Goal: Task Accomplishment & Management: Use online tool/utility

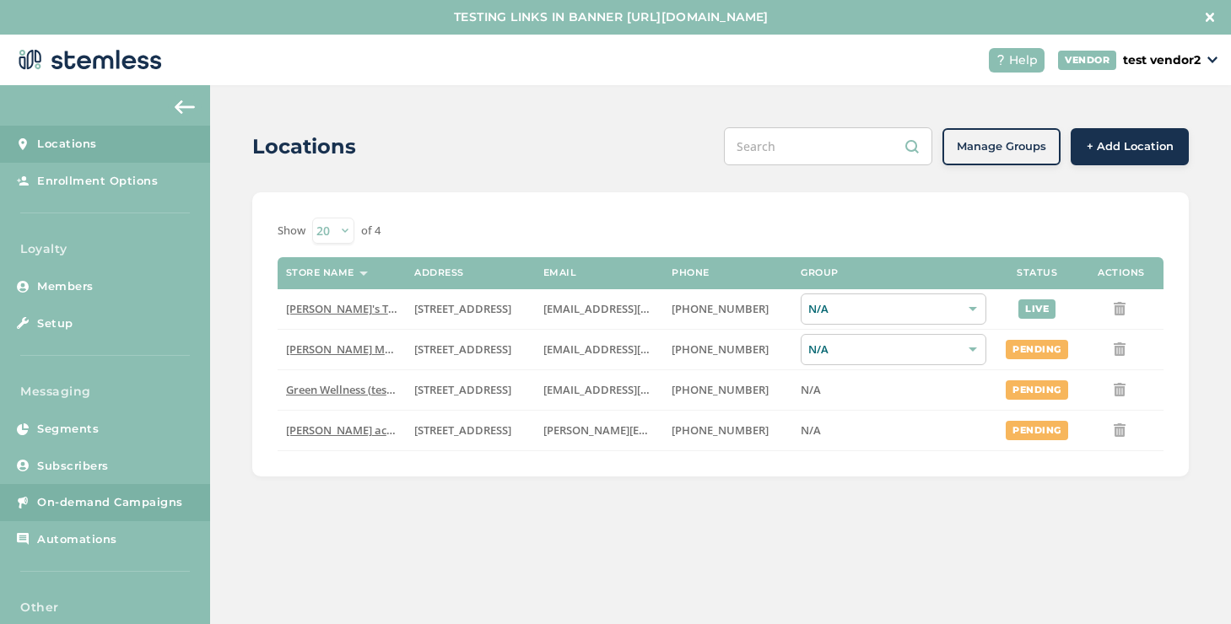
click at [109, 493] on link "On-demand Campaigns" at bounding box center [105, 502] width 210 height 37
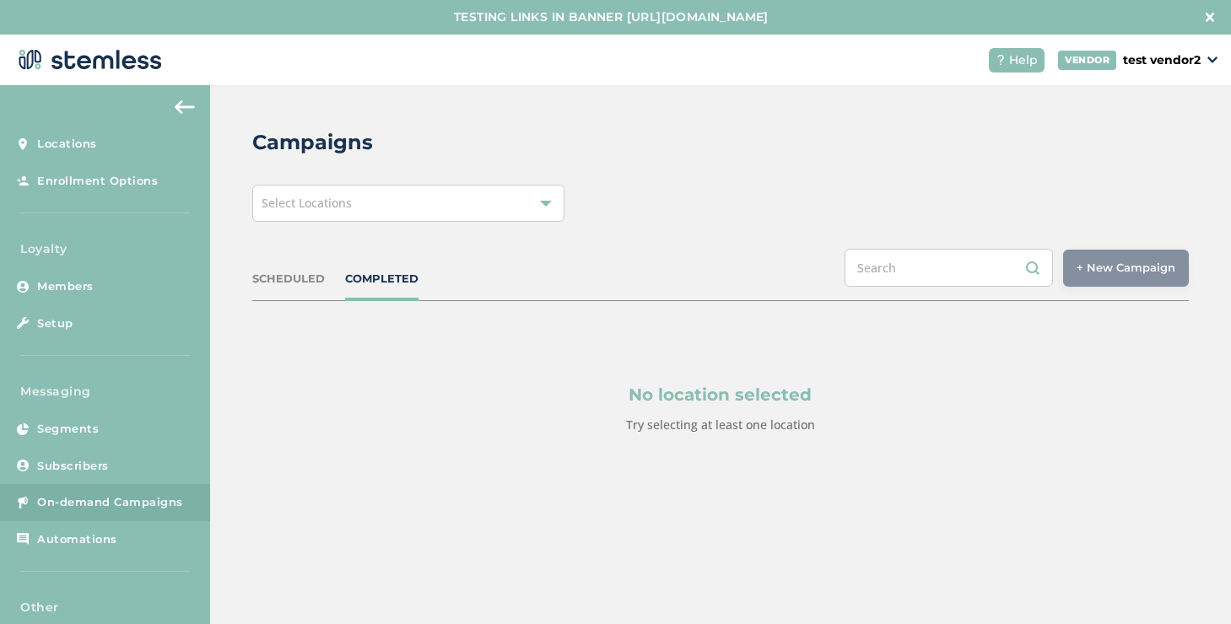
click at [382, 182] on div "Campaigns Select Locations SCHEDULED COMPLETED + New Campaign Select location(s…" at bounding box center [720, 321] width 1021 height 472
click at [379, 188] on div "Select Locations" at bounding box center [408, 203] width 312 height 37
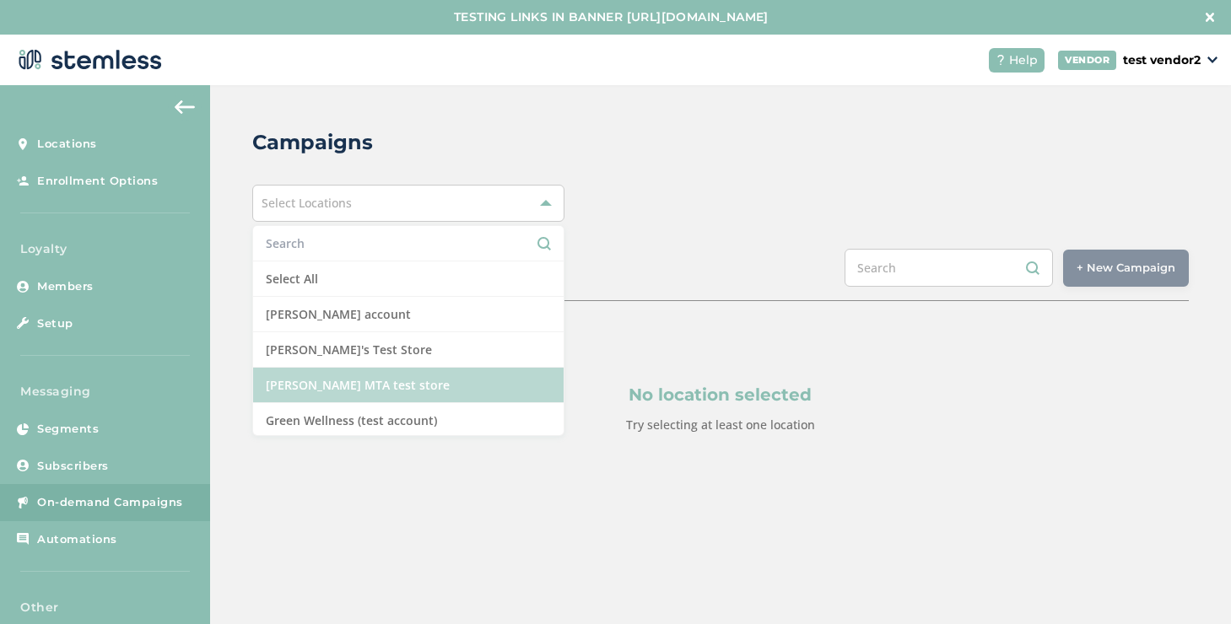
click at [335, 373] on li "[PERSON_NAME] MTA test store" at bounding box center [408, 385] width 310 height 35
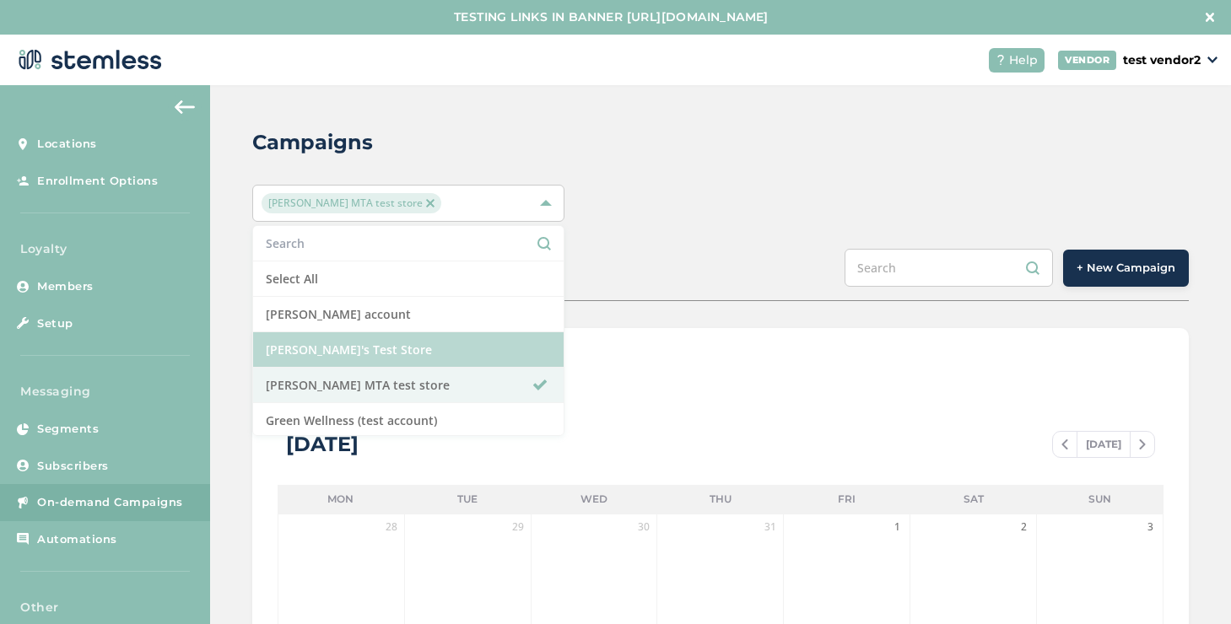
click at [399, 356] on li "[PERSON_NAME]'s Test Store" at bounding box center [408, 349] width 310 height 35
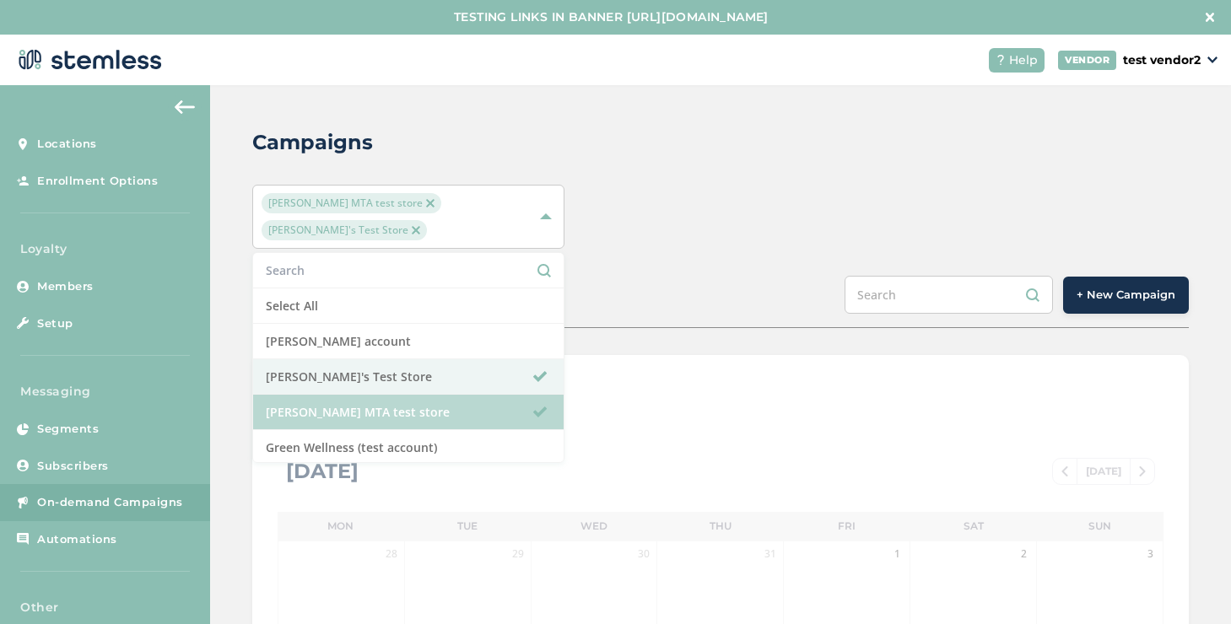
click at [384, 395] on li "[PERSON_NAME] MTA test store" at bounding box center [408, 412] width 310 height 35
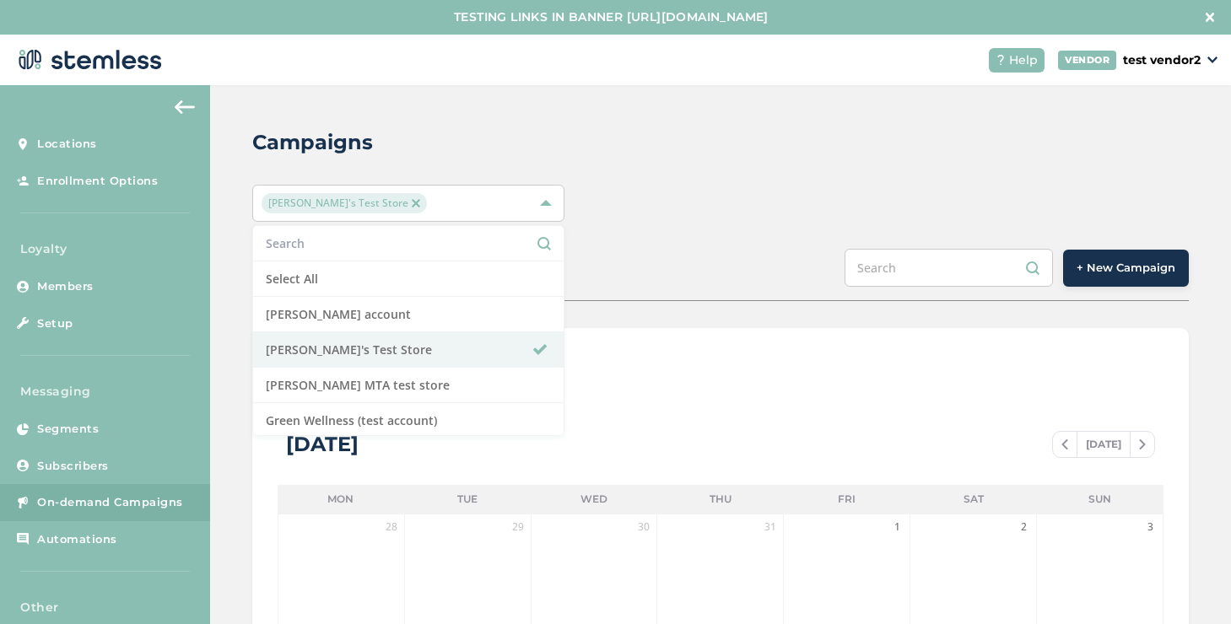
click at [1087, 272] on span "+ New Campaign" at bounding box center [1125, 268] width 99 height 17
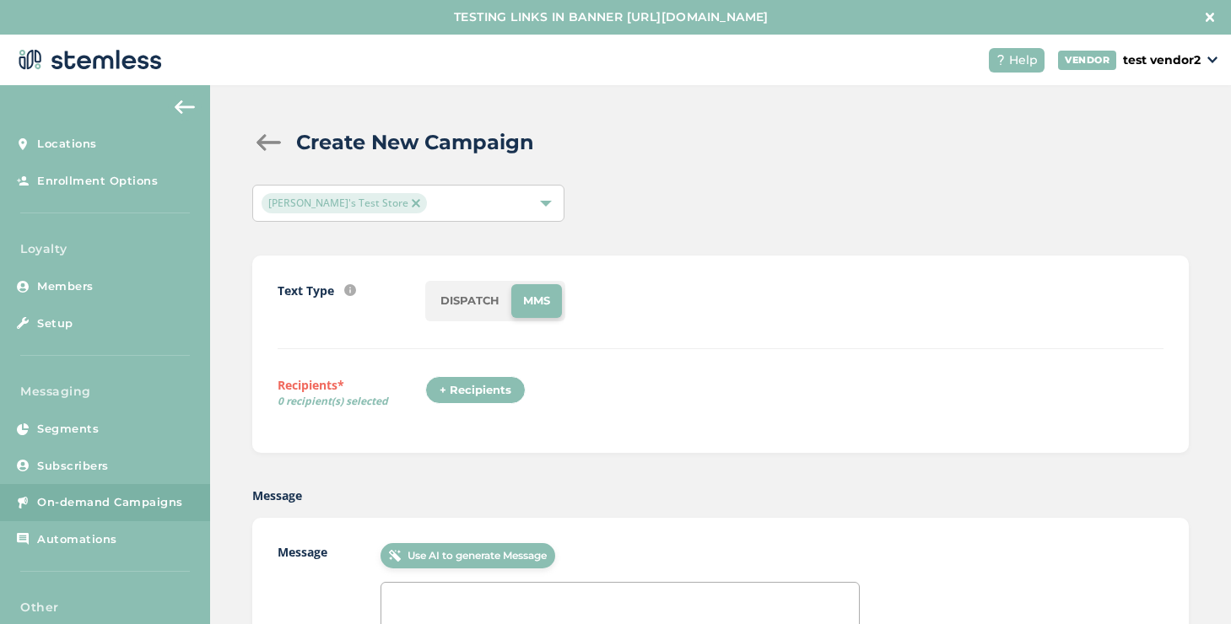
click at [468, 315] on li "DISPATCH" at bounding box center [470, 301] width 83 height 34
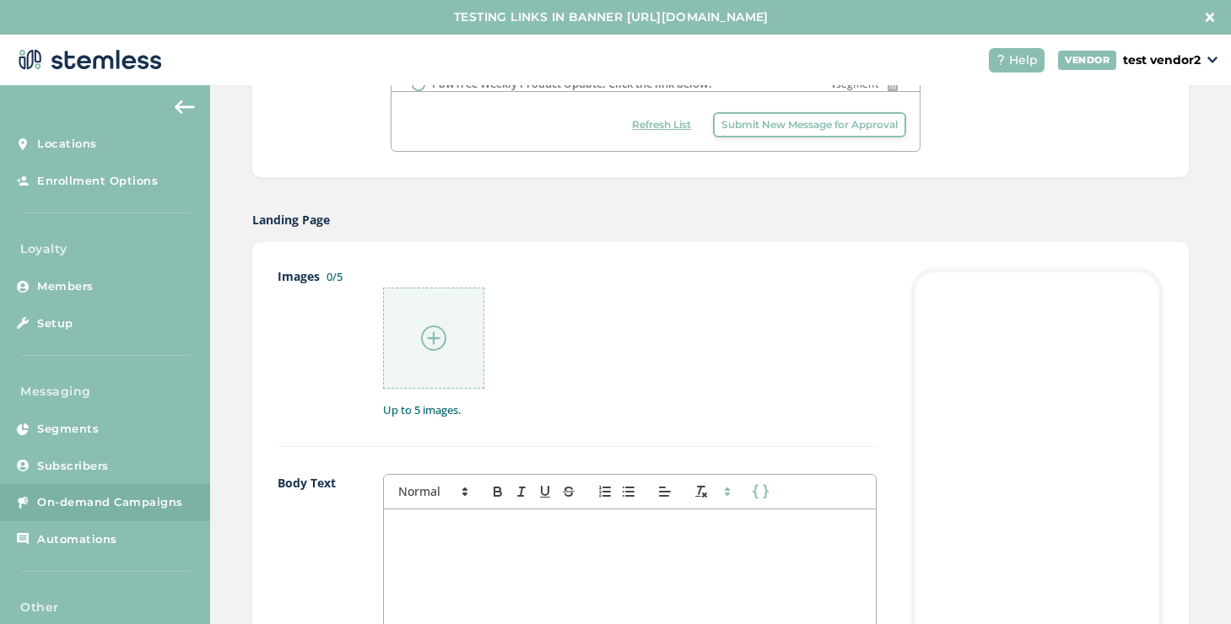
scroll to position [928, 0]
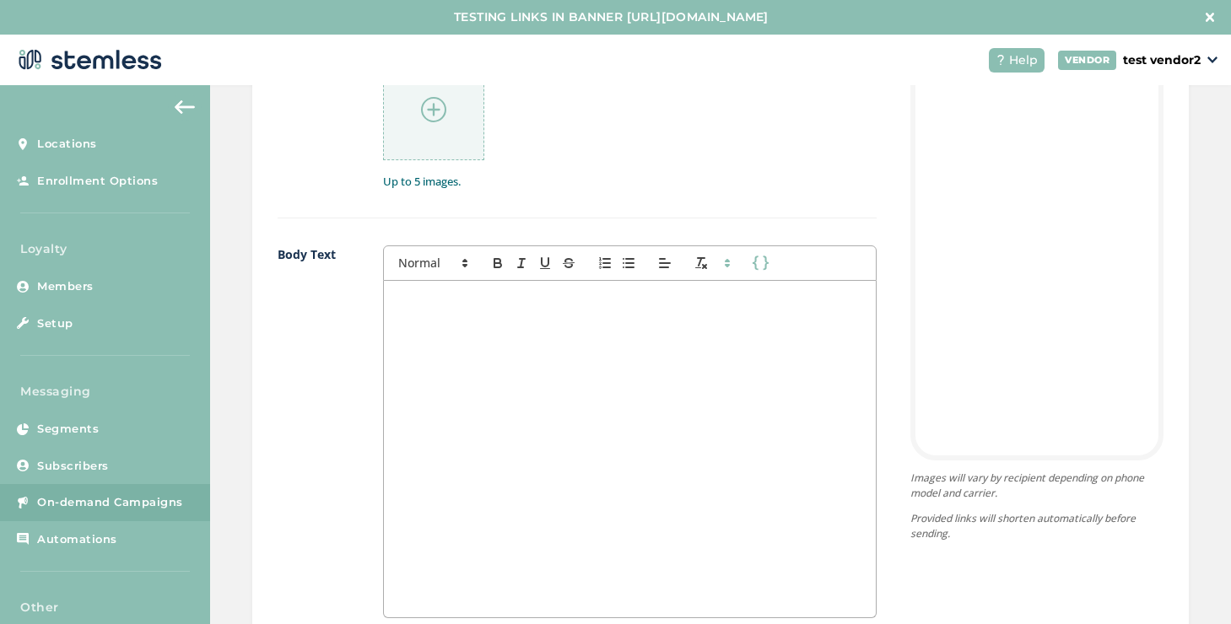
click at [421, 364] on div at bounding box center [630, 449] width 492 height 337
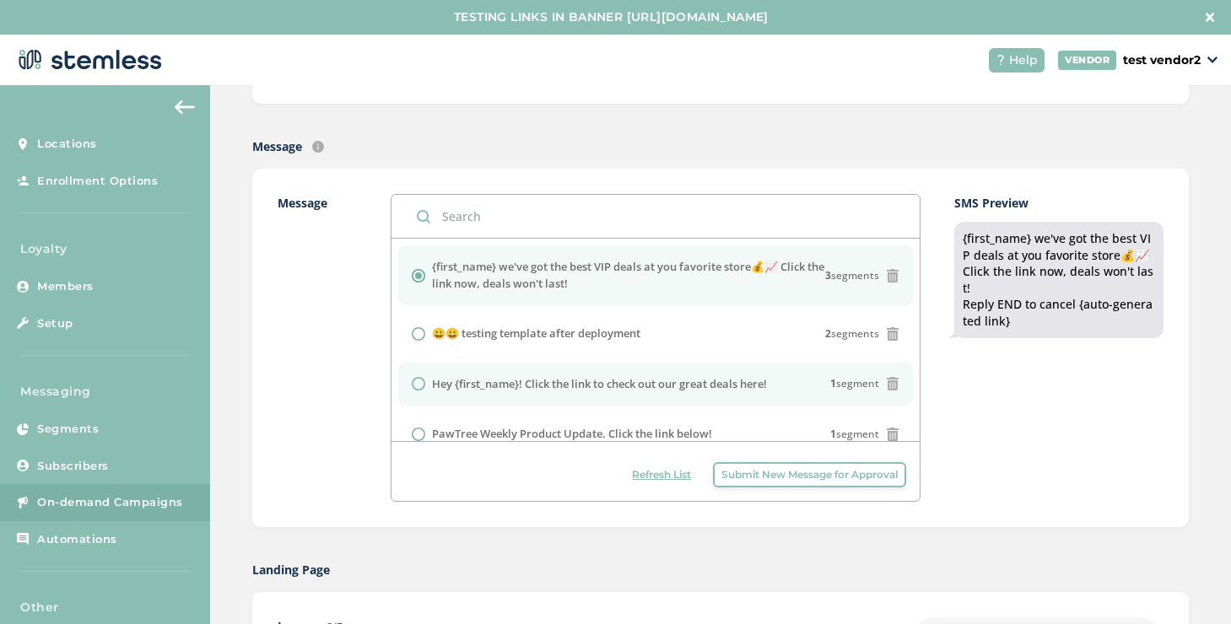
scroll to position [0, 0]
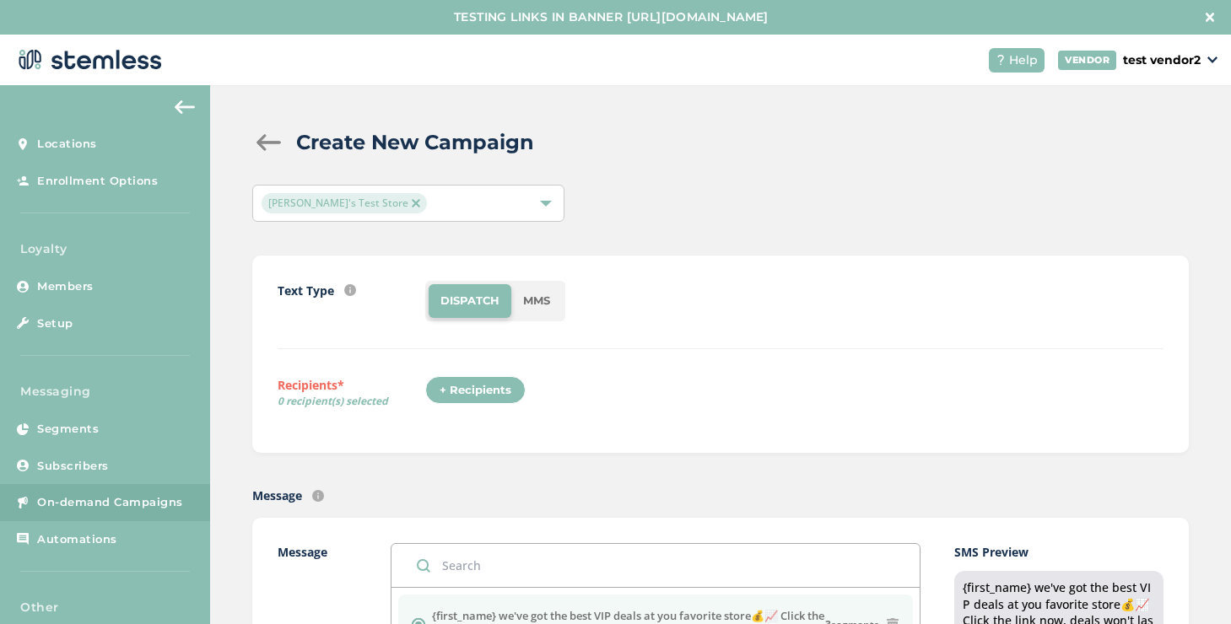
click at [475, 402] on div "+ Recipients" at bounding box center [475, 390] width 100 height 29
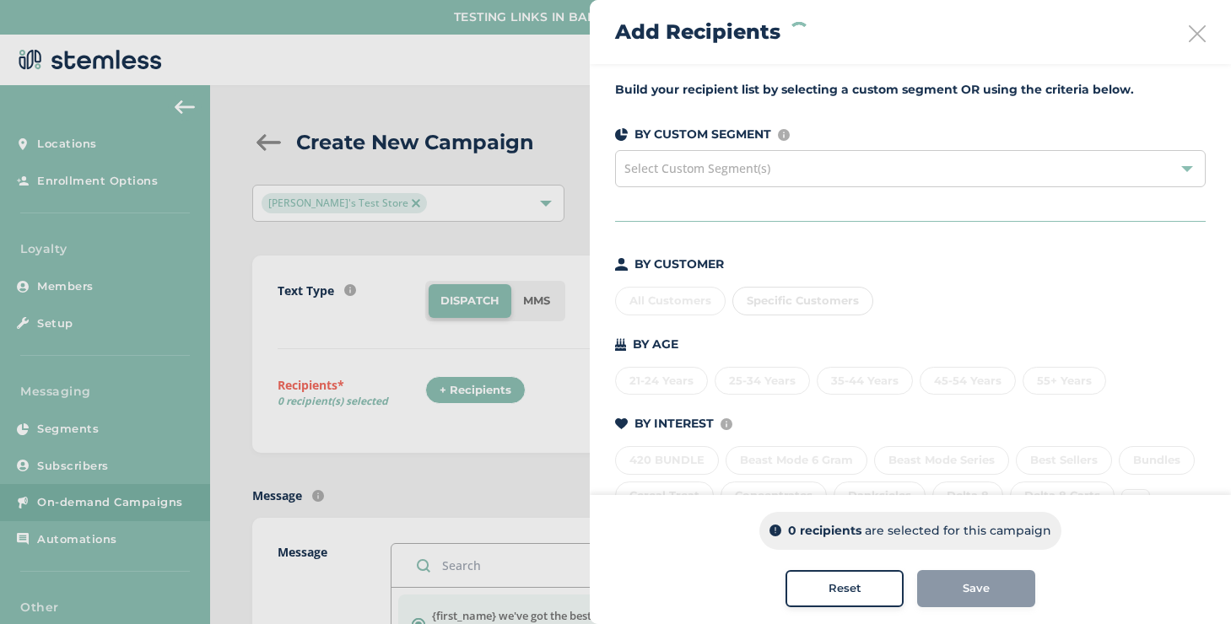
click at [1016, 386] on div "21-24 Years 25-34 Years 35-44 Years 45-54 Years 55+ Years" at bounding box center [910, 377] width 590 height 35
click at [1025, 384] on div "21-24 Years 25-34 Years 35-44 Years 45-54 Years 55+ Years" at bounding box center [910, 377] width 590 height 35
click at [1042, 375] on div "21-24 Years 25-34 Years 35-44 Years 45-54 Years 55+ Years" at bounding box center [910, 377] width 590 height 35
click at [1032, 361] on div "21-24 Years 25-34 Years 35-44 Years 45-54 Years 55+ Years" at bounding box center [910, 377] width 590 height 35
click at [1040, 375] on div "55+ Years" at bounding box center [1064, 381] width 84 height 29
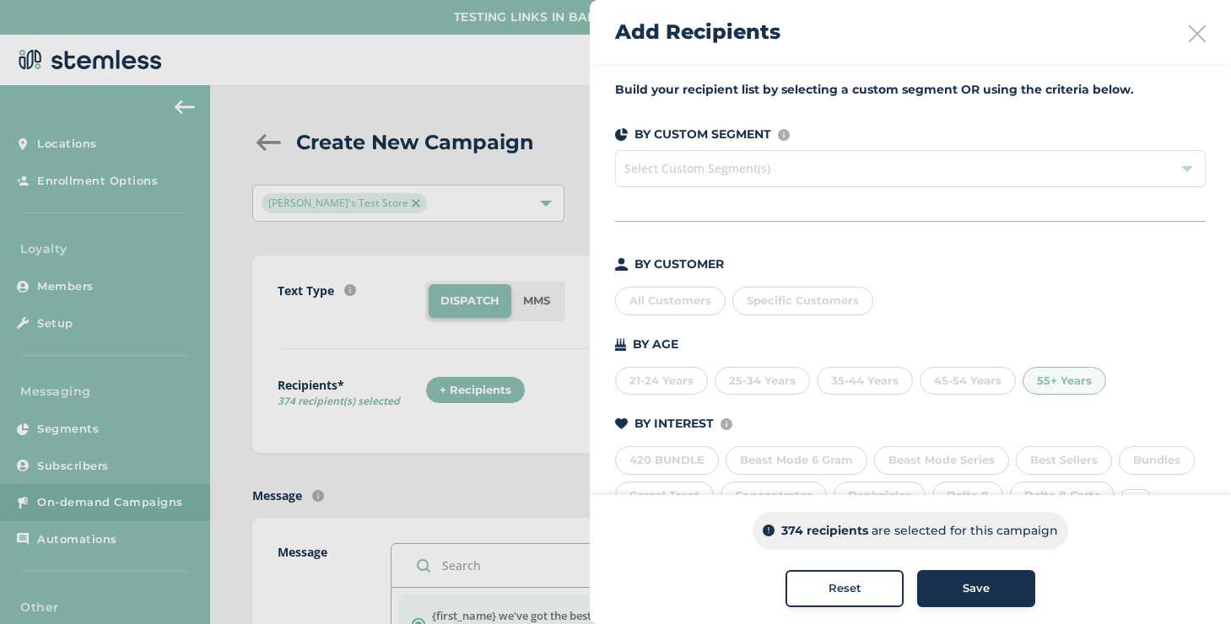
click at [1060, 375] on div "55+ Years" at bounding box center [1064, 381] width 84 height 29
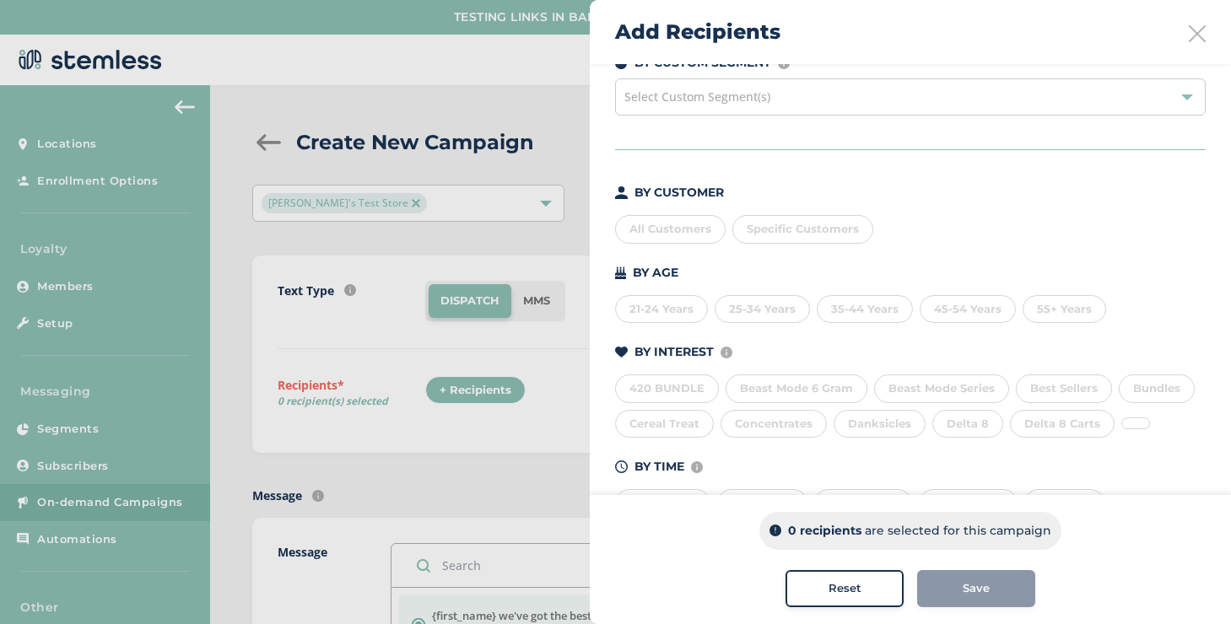
scroll to position [166, 0]
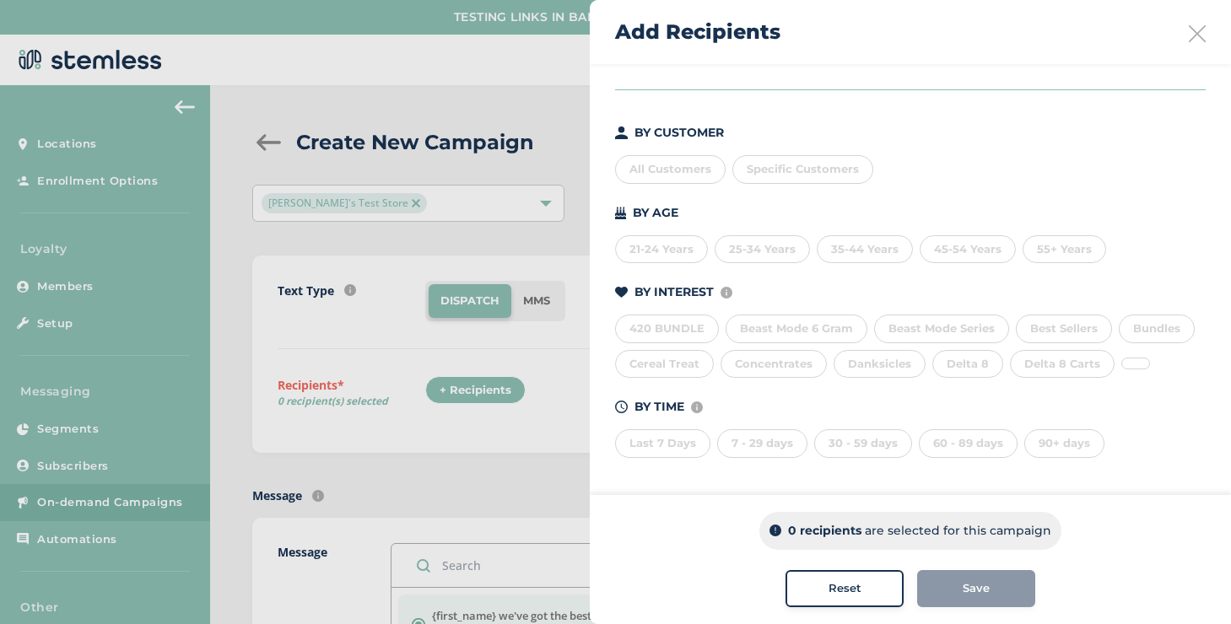
click at [1038, 439] on div "90+ days" at bounding box center [1064, 443] width 80 height 29
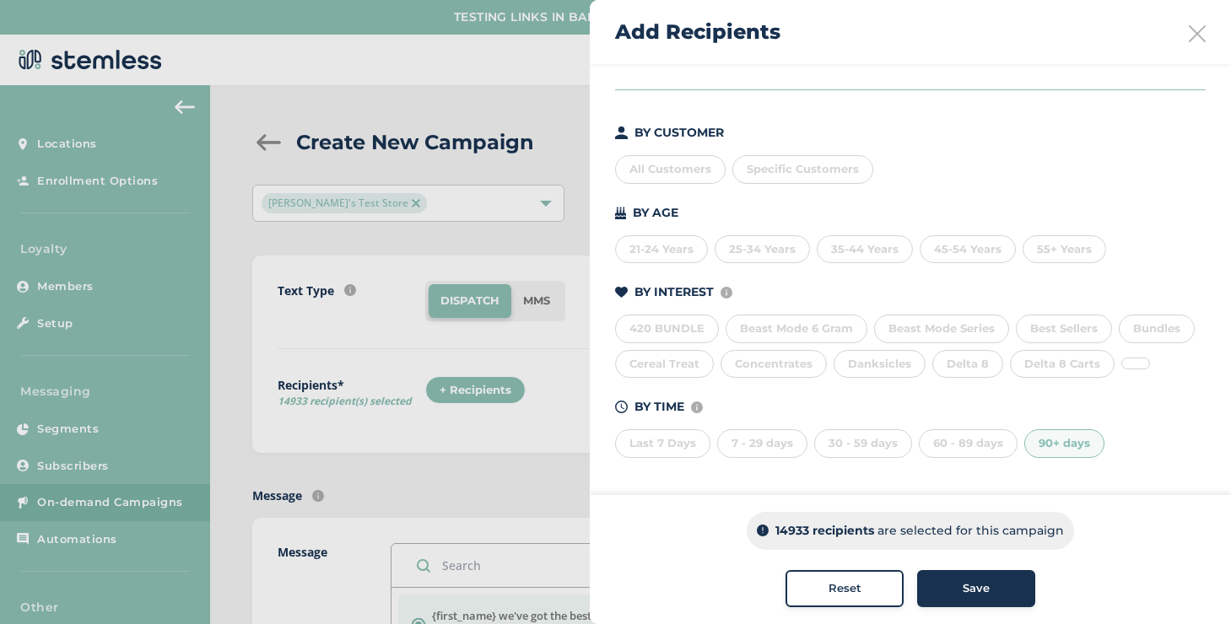
click at [1043, 443] on div "90+ days" at bounding box center [1064, 443] width 80 height 29
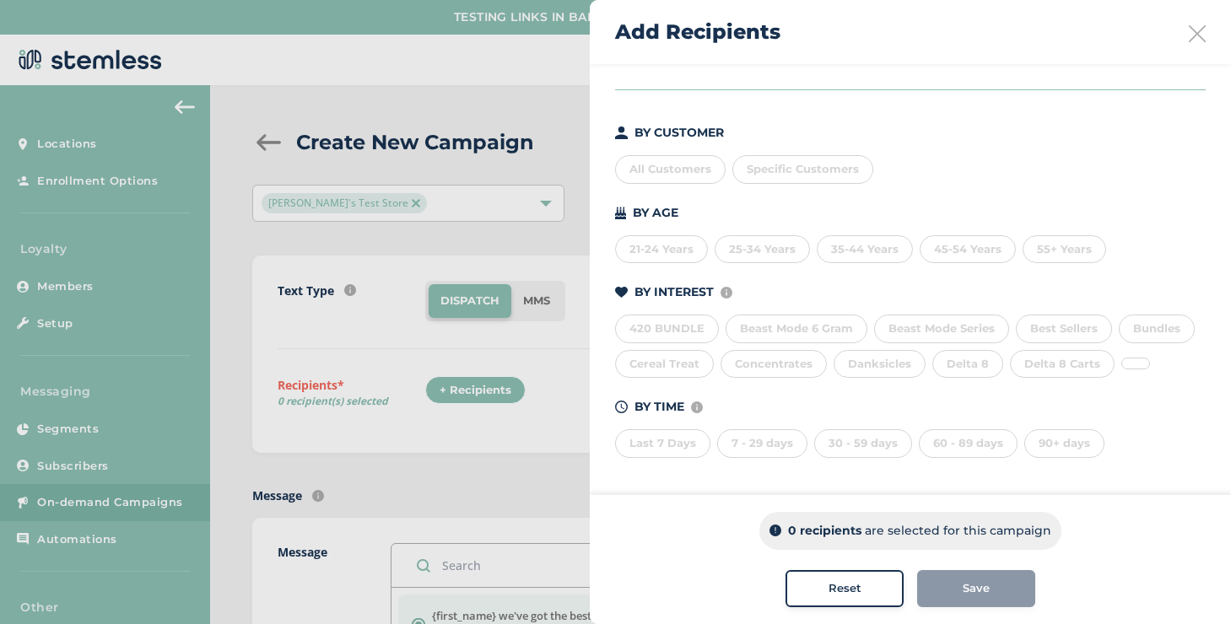
click at [697, 155] on div "All Customers" at bounding box center [670, 169] width 111 height 29
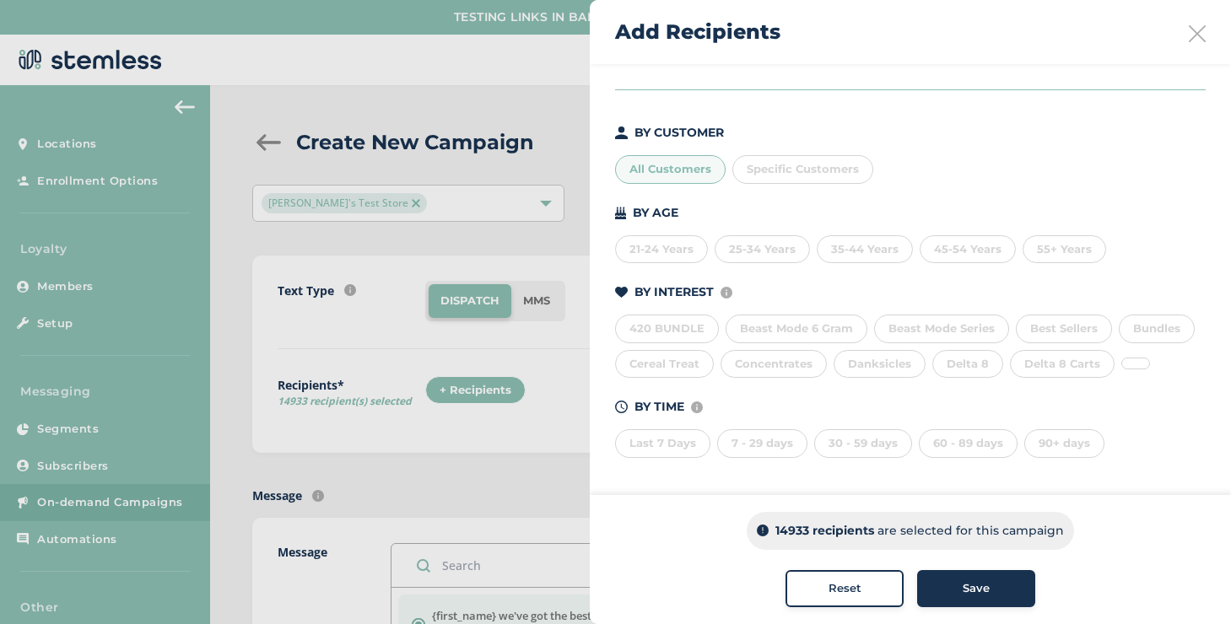
click at [697, 155] on div "All Customers" at bounding box center [670, 169] width 111 height 29
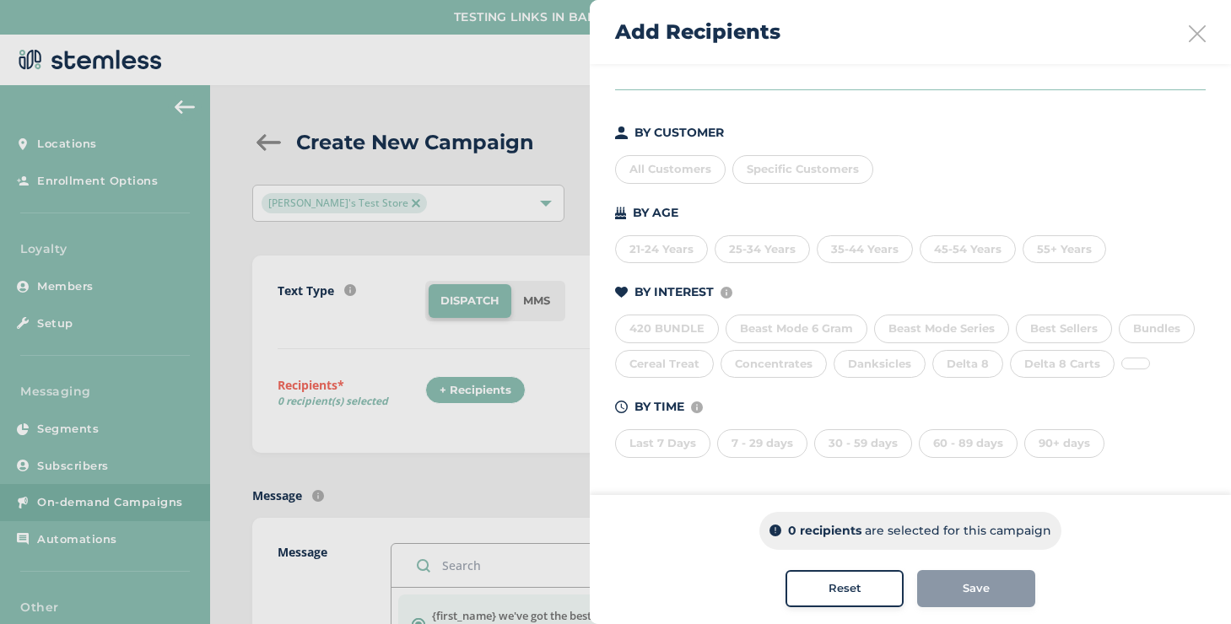
click at [1090, 450] on div "90+ days" at bounding box center [1064, 443] width 80 height 29
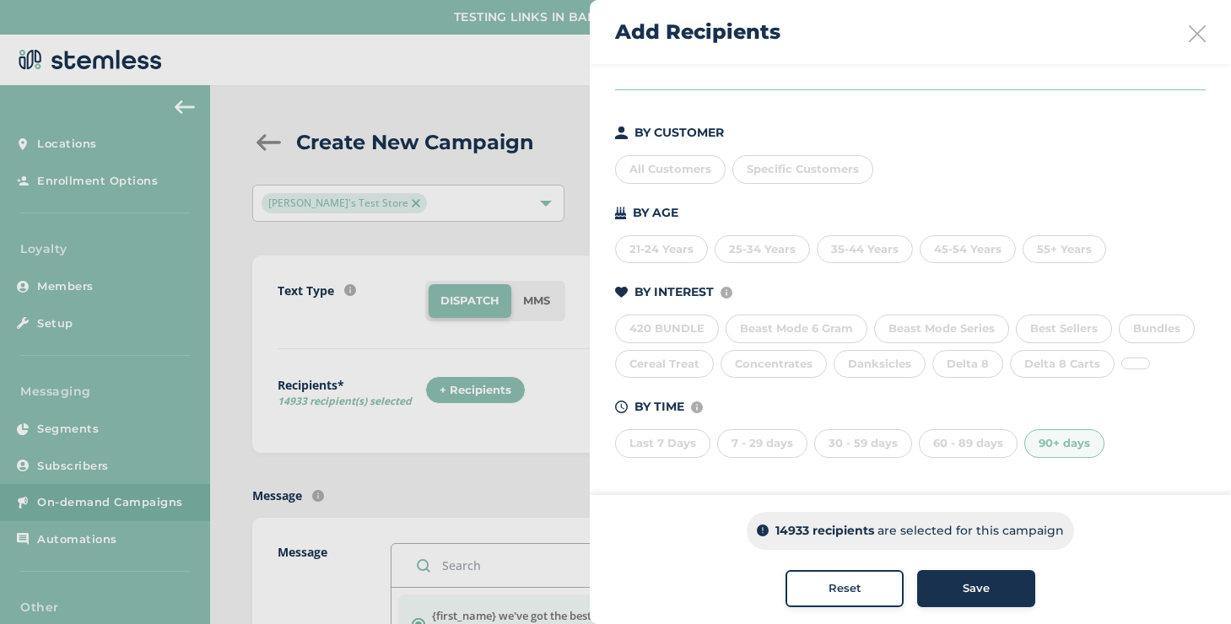
click at [1090, 450] on div "90+ days" at bounding box center [1064, 443] width 80 height 29
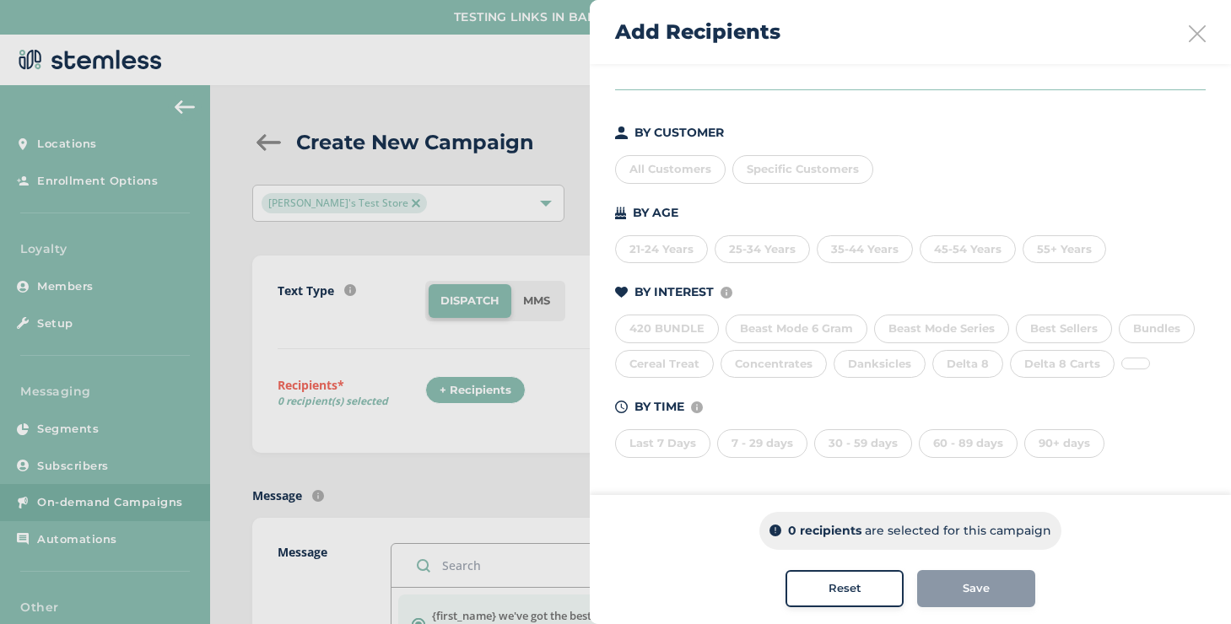
click at [987, 450] on div "60 - 89 days" at bounding box center [968, 443] width 99 height 29
click at [900, 448] on div "30 - 59 days" at bounding box center [863, 443] width 98 height 29
click at [765, 450] on div "7 - 29 days" at bounding box center [762, 443] width 90 height 29
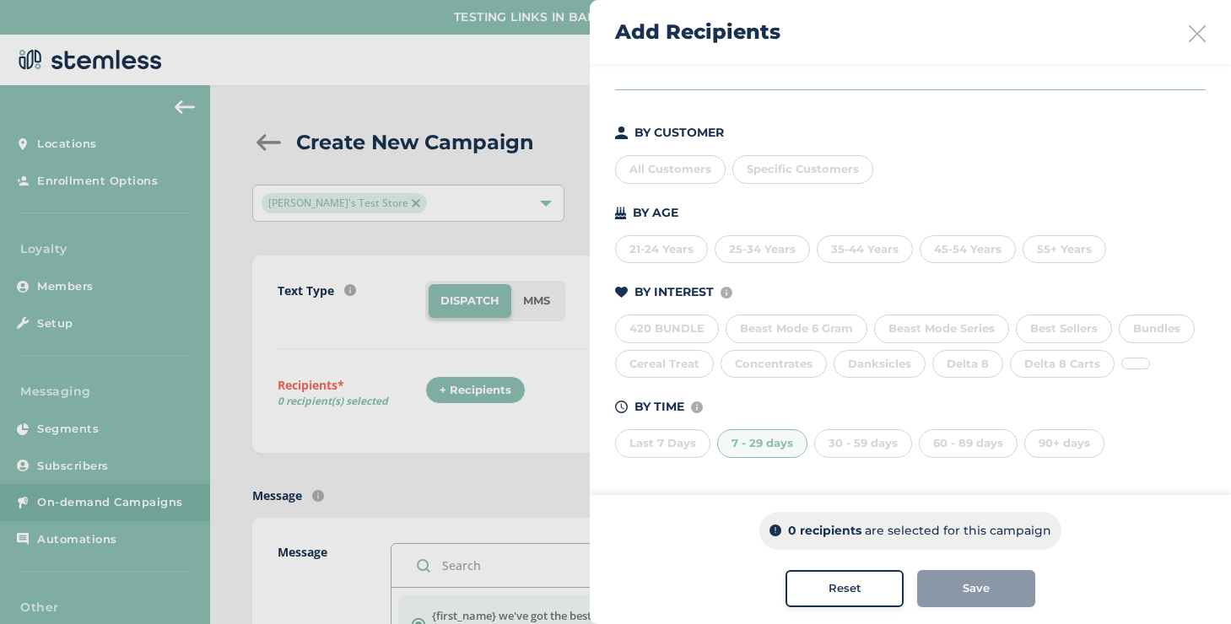
click at [765, 450] on div "7 - 29 days" at bounding box center [762, 443] width 90 height 29
click at [659, 450] on div "Last 7 Days" at bounding box center [662, 443] width 95 height 29
click at [776, 155] on div "Specific Customers" at bounding box center [802, 169] width 141 height 29
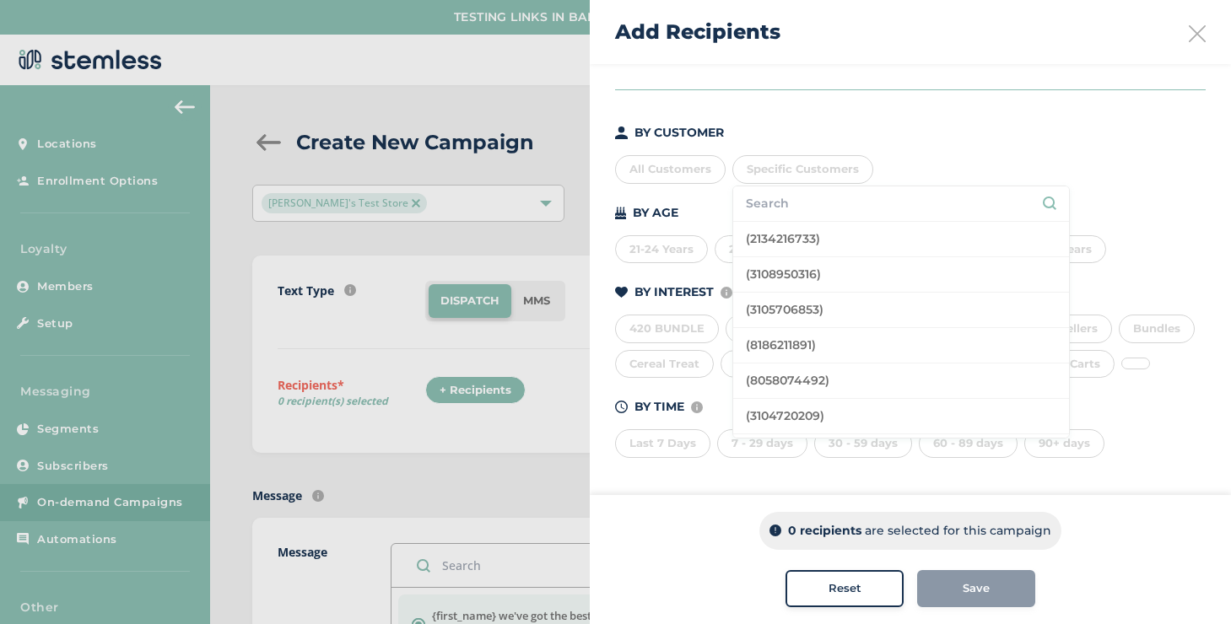
click at [760, 195] on input "text" at bounding box center [901, 204] width 310 height 18
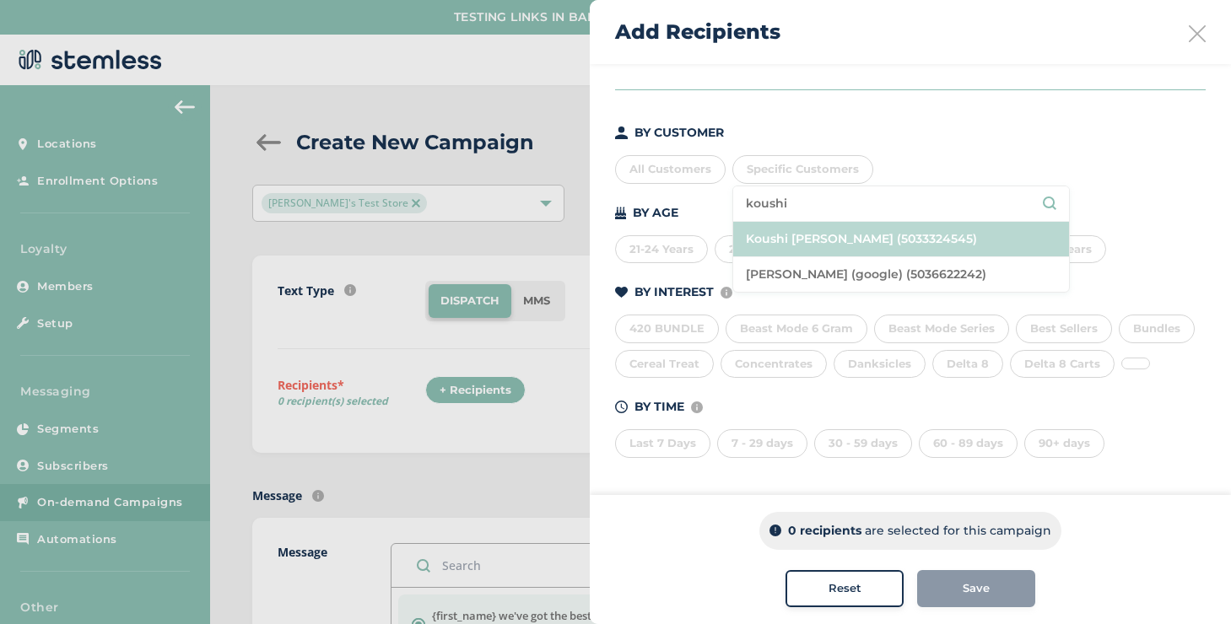
click at [807, 222] on li "Koushi [PERSON_NAME] (5033324545)" at bounding box center [901, 239] width 336 height 35
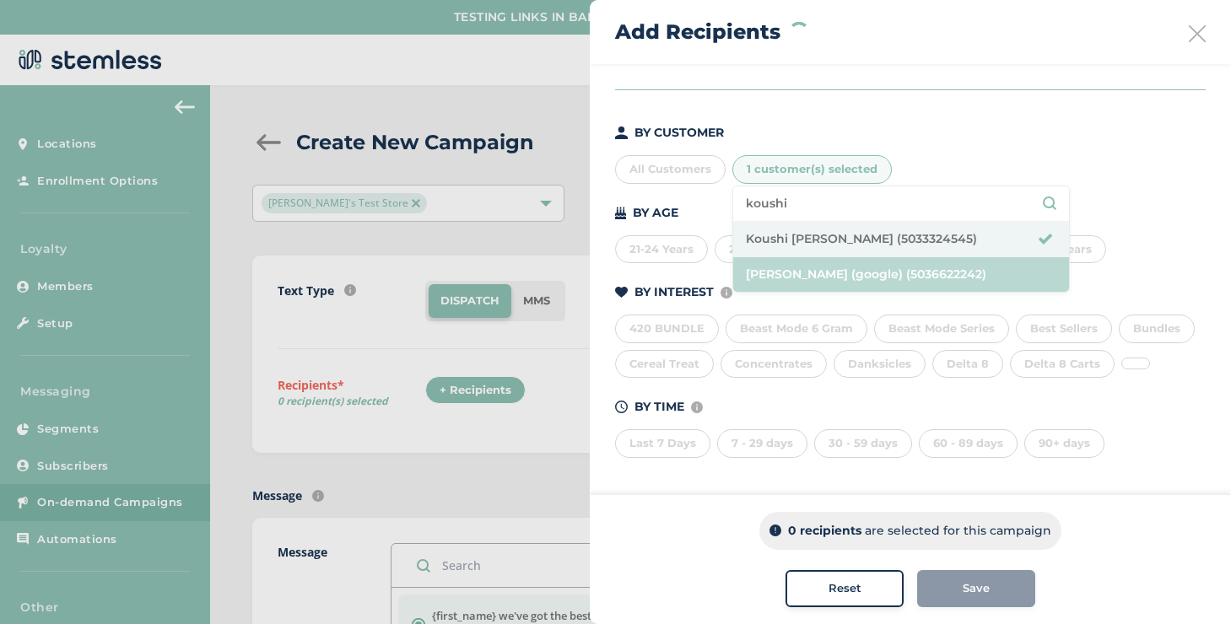
click at [808, 257] on li "[PERSON_NAME] (google) (5036622242)" at bounding box center [901, 274] width 336 height 35
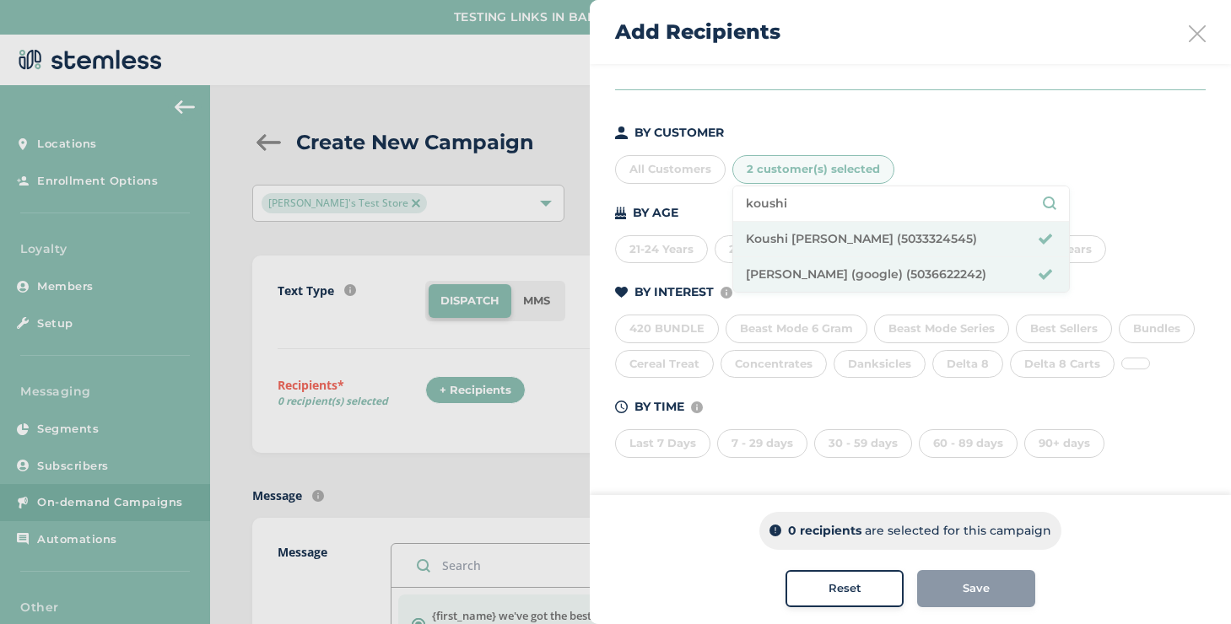
click at [768, 195] on input "koushi" at bounding box center [901, 204] width 310 height 18
type input "[PERSON_NAME]"
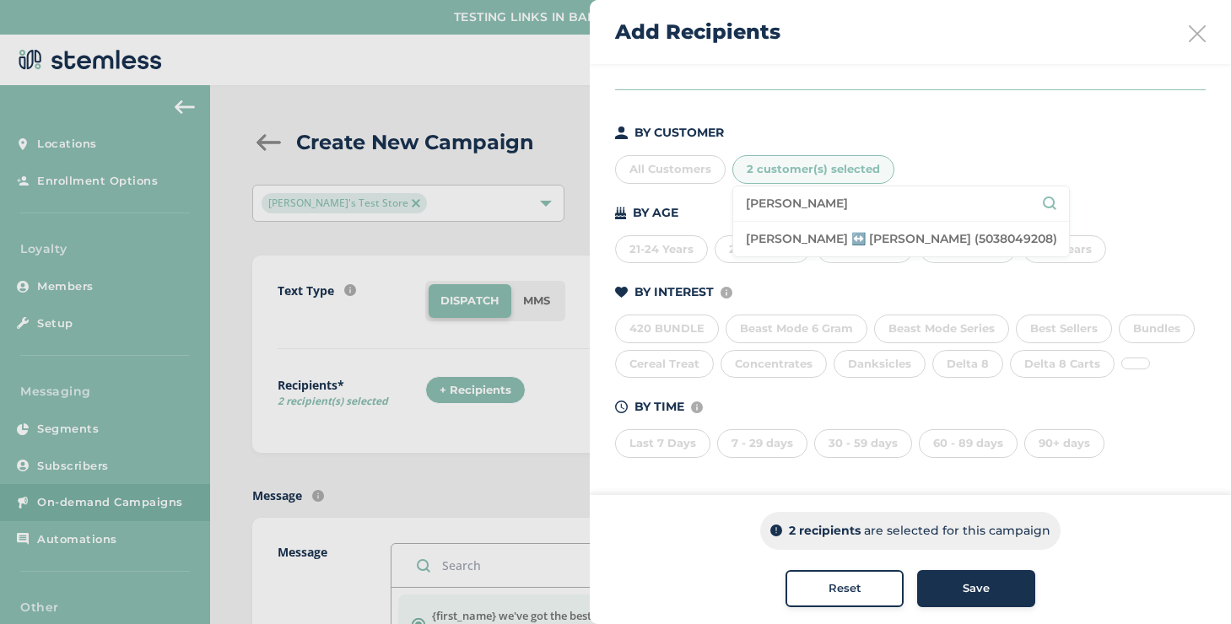
click at [789, 222] on li "[PERSON_NAME] ↔️ [PERSON_NAME] (5038049208)" at bounding box center [901, 239] width 336 height 35
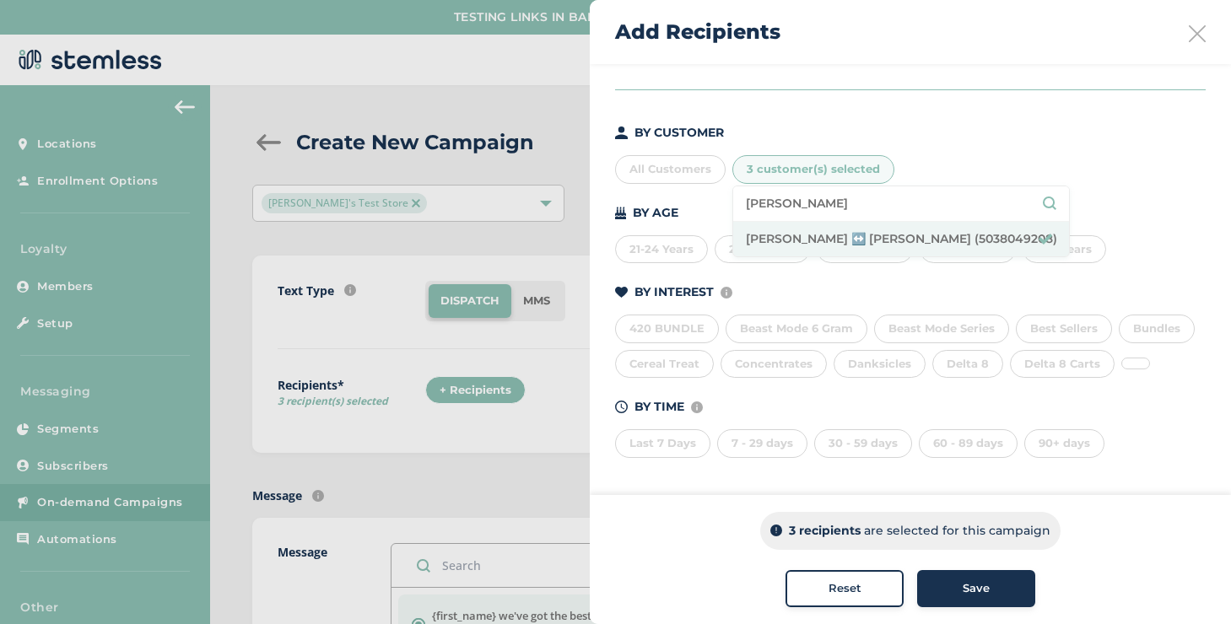
click at [966, 586] on span "Save" at bounding box center [975, 588] width 27 height 17
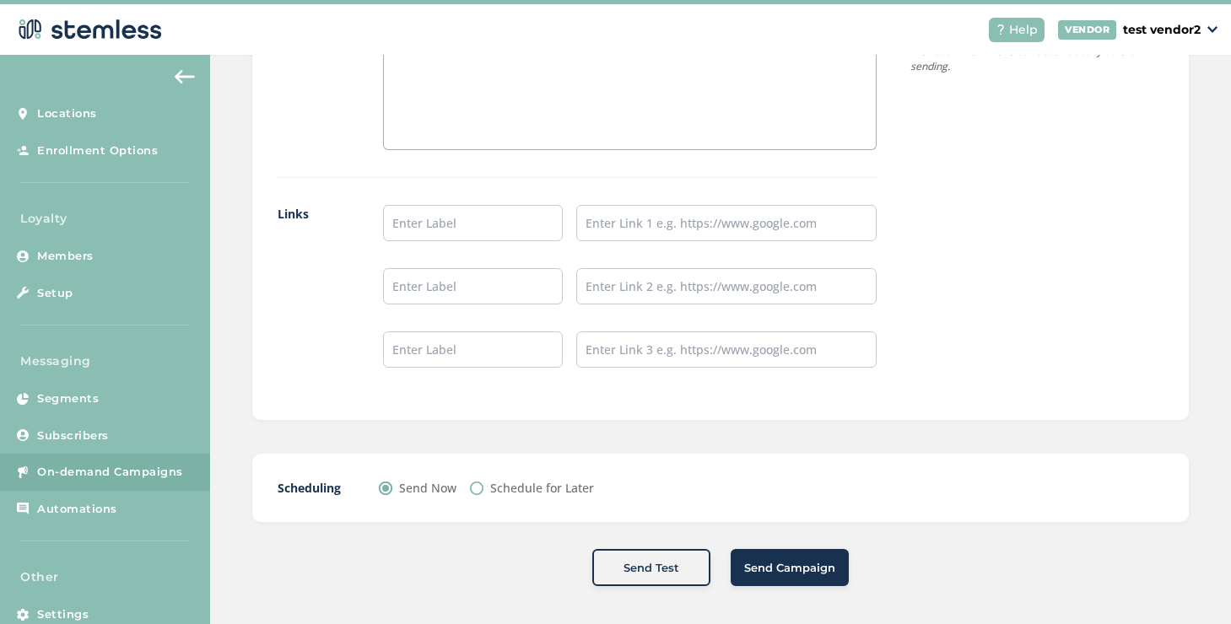
scroll to position [35, 0]
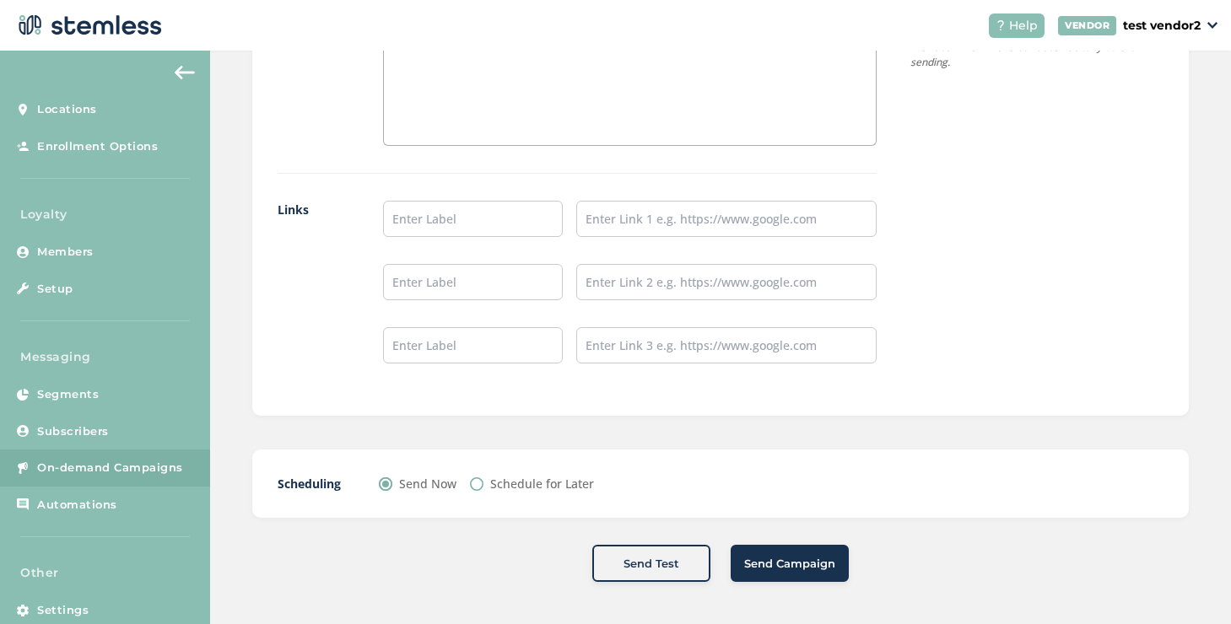
click at [772, 547] on button "Send Campaign" at bounding box center [789, 563] width 118 height 37
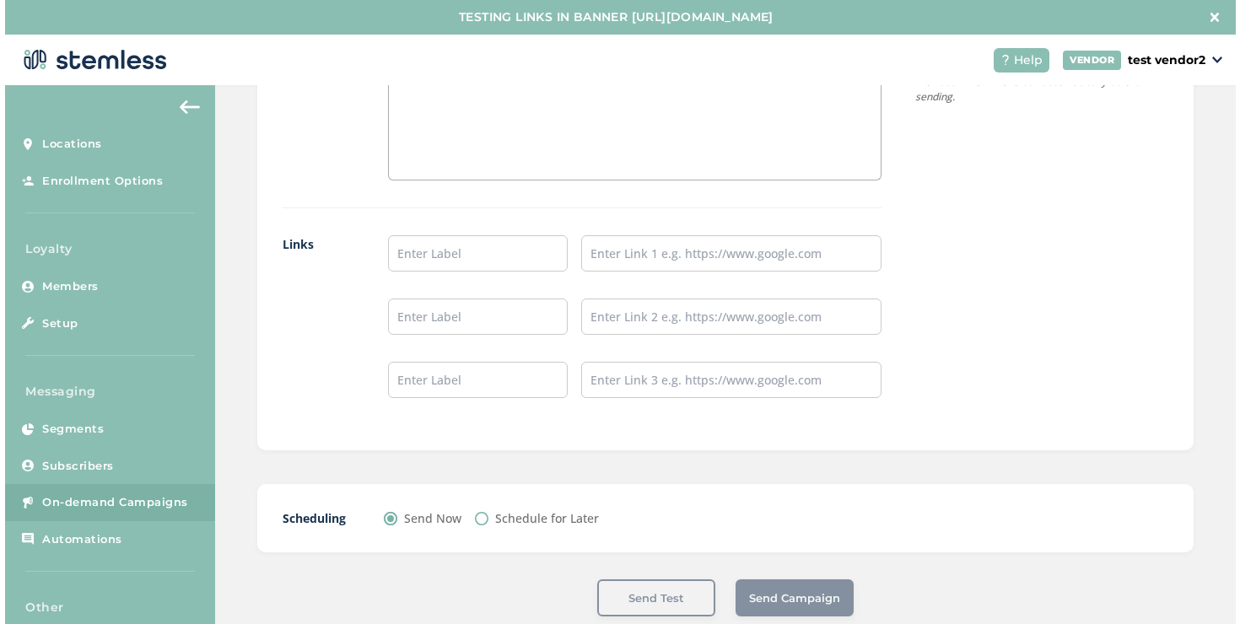
scroll to position [0, 0]
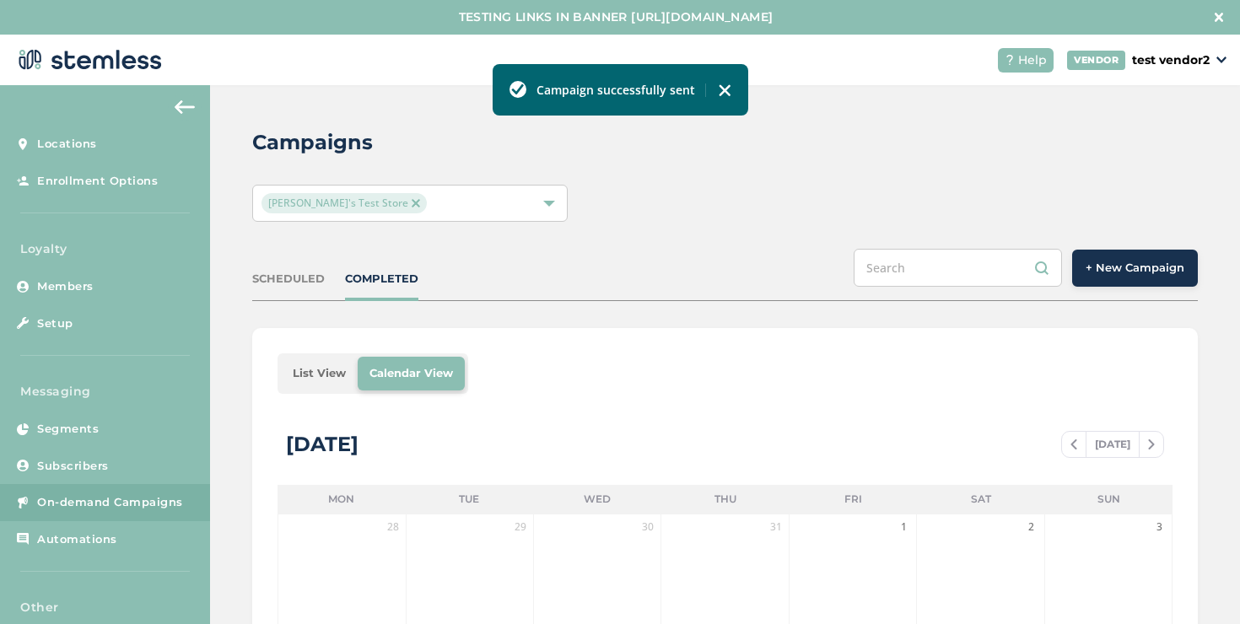
click at [353, 362] on li "List View" at bounding box center [319, 374] width 77 height 34
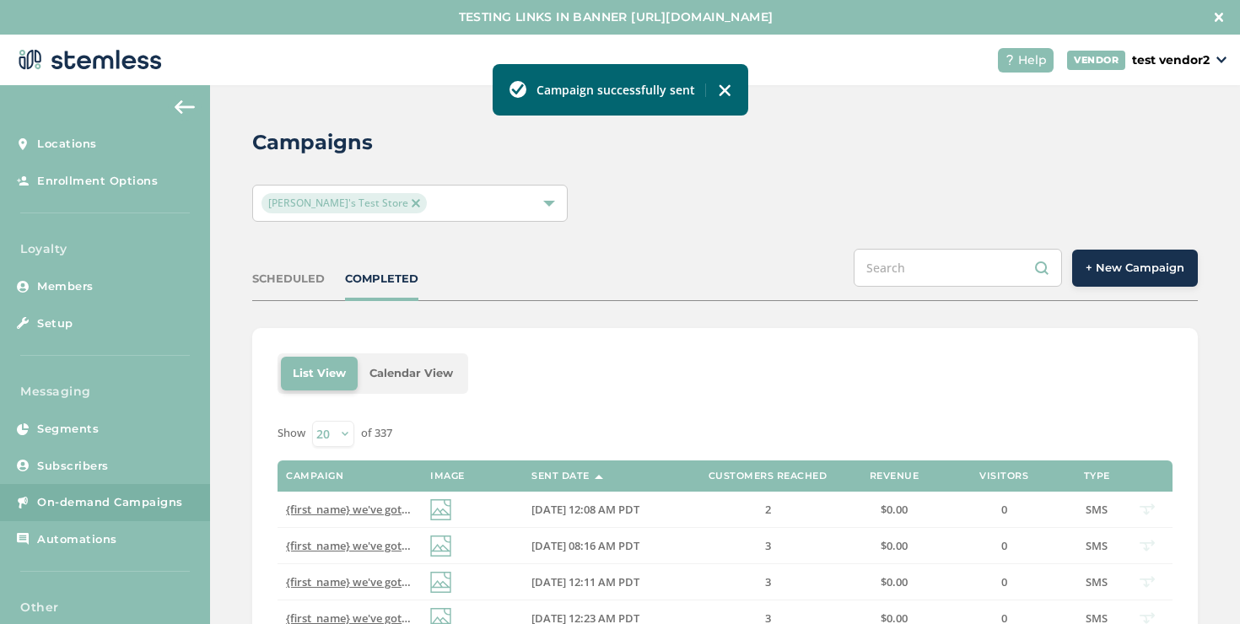
click at [369, 282] on div "COMPLETED" at bounding box center [381, 279] width 73 height 17
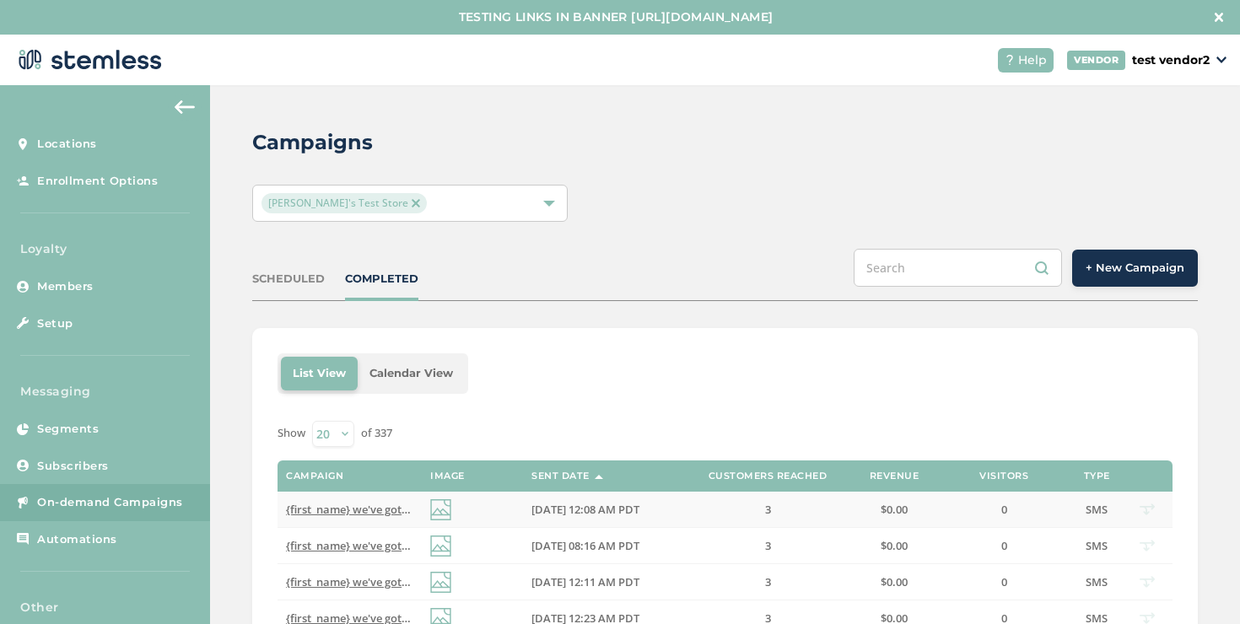
click at [338, 507] on span "{first_name} we've got the best VIP deals at you favorite store💰📈 Click the lin…" at bounding box center [604, 509] width 636 height 15
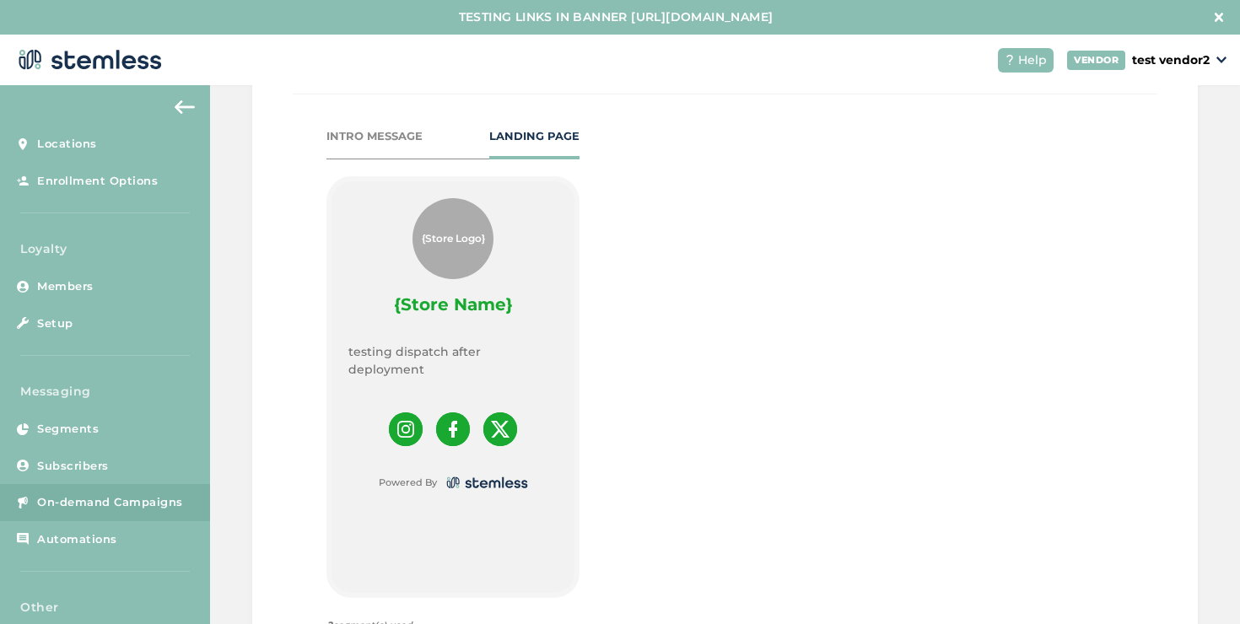
scroll to position [935, 0]
